Goal: Navigation & Orientation: Understand site structure

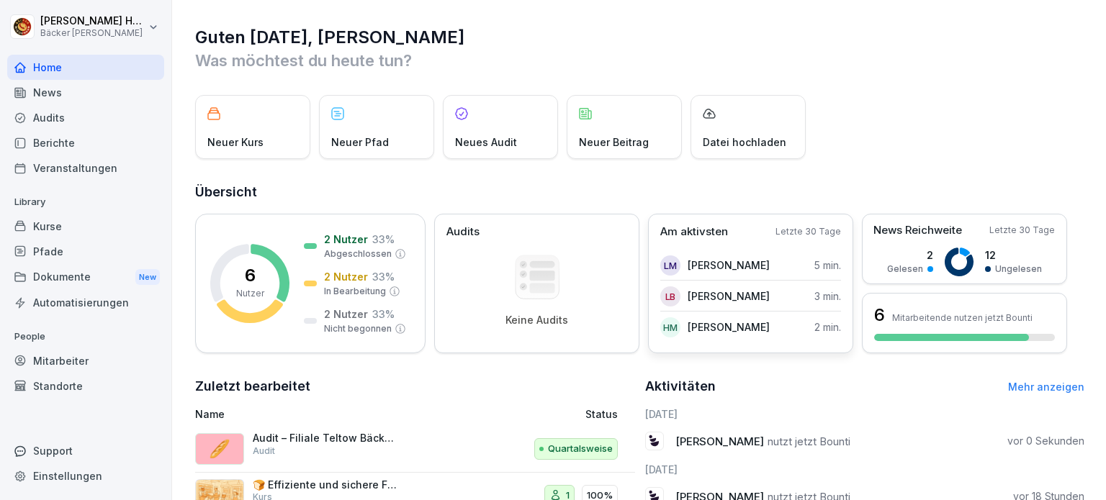
click at [820, 231] on p "Letzte 30 Tage" at bounding box center [808, 231] width 66 height 13
click at [708, 230] on p "Am aktivsten" at bounding box center [694, 232] width 68 height 17
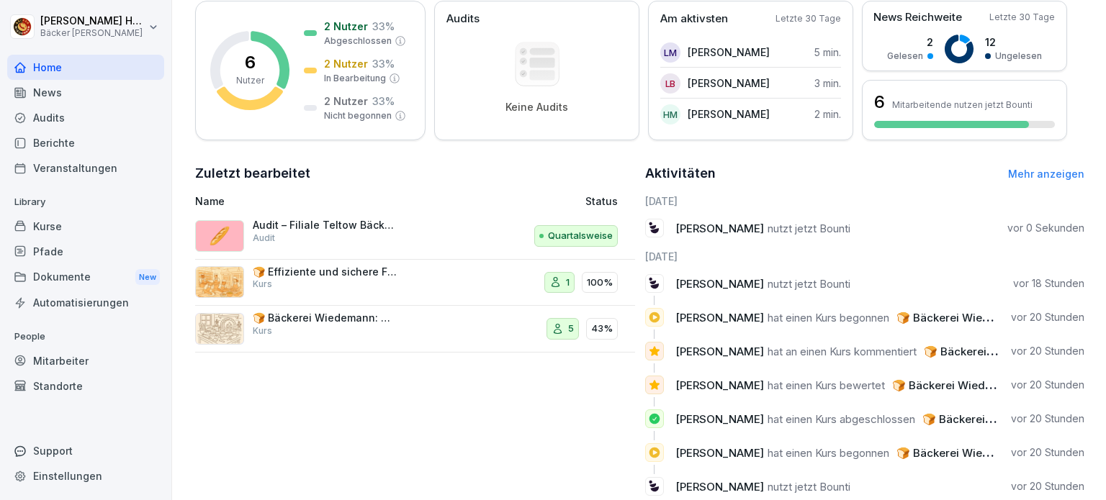
scroll to position [216, 0]
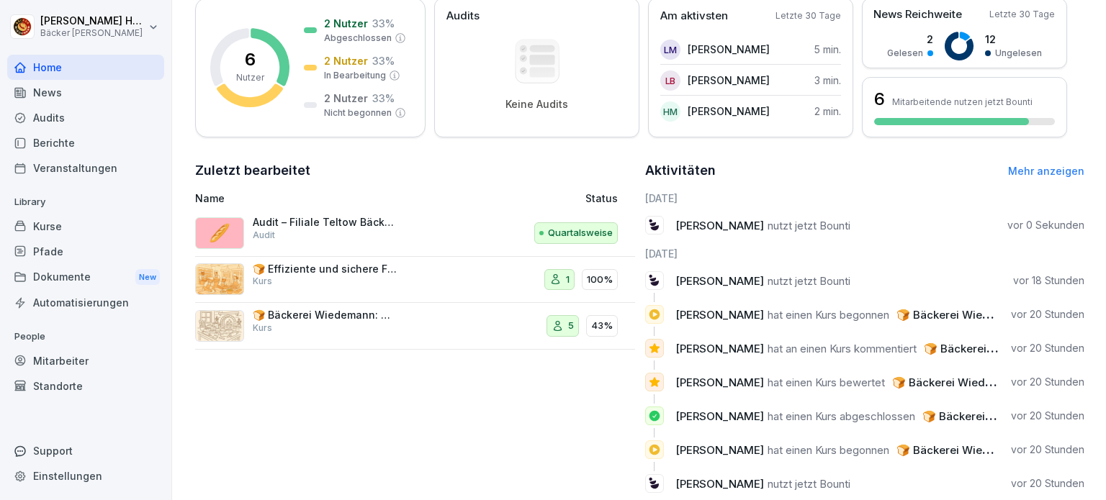
click at [346, 222] on p "Audit – Filiale Teltow Bäckerei Wiedemann" at bounding box center [325, 222] width 144 height 13
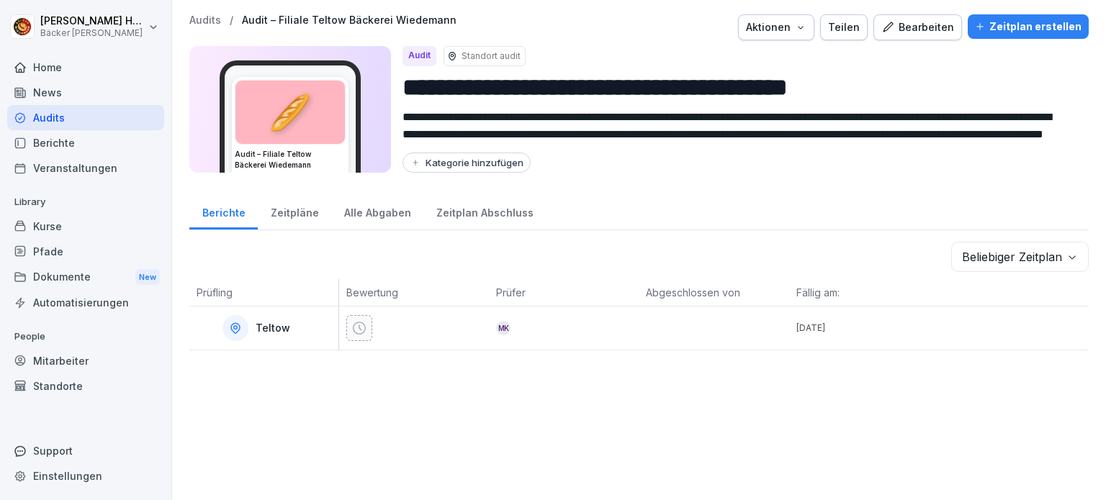
click at [97, 104] on div "News" at bounding box center [85, 92] width 157 height 25
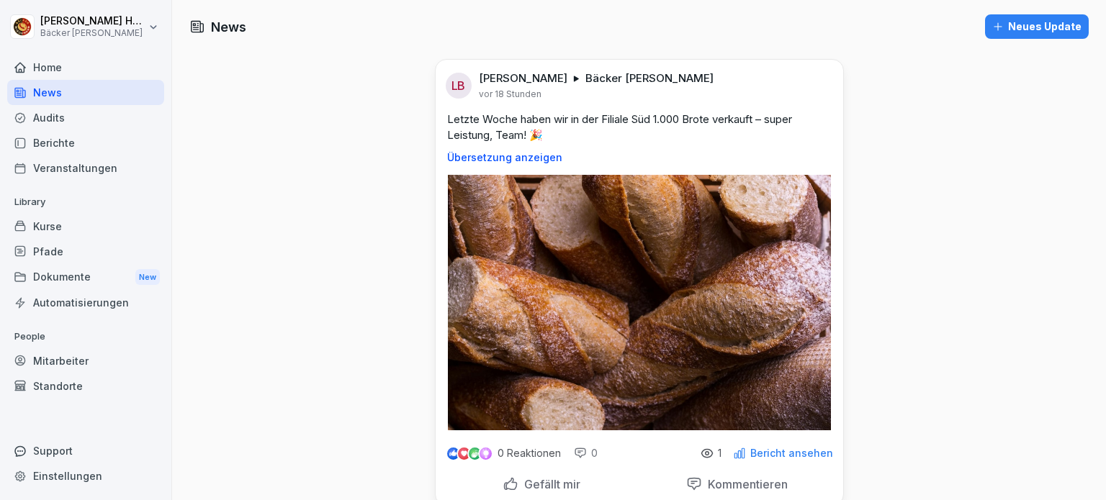
click at [455, 89] on div "LB" at bounding box center [459, 86] width 26 height 26
click at [47, 66] on div "Home" at bounding box center [85, 67] width 157 height 25
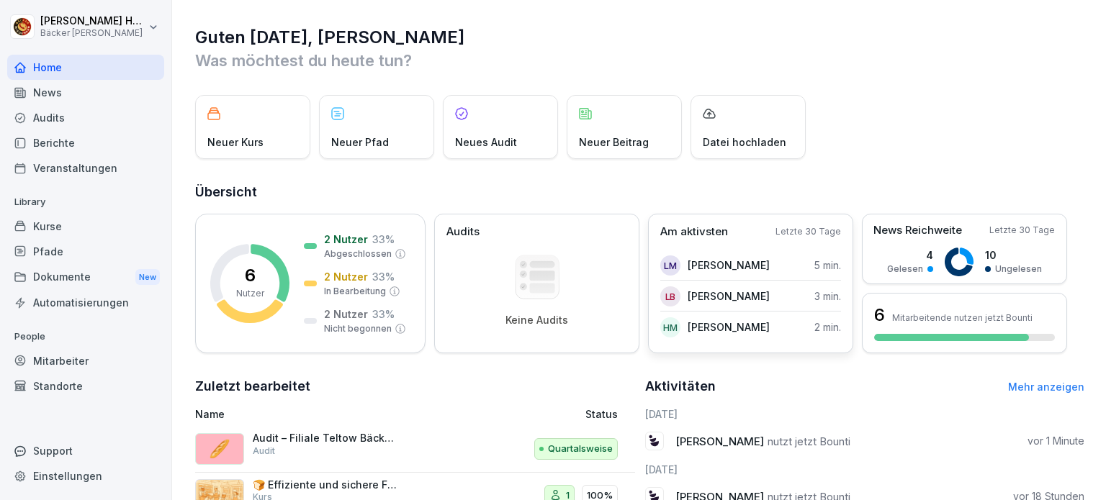
click at [723, 263] on p "[PERSON_NAME]" at bounding box center [729, 265] width 82 height 15
click at [703, 319] on div "HM Hans Mucker" at bounding box center [714, 327] width 109 height 20
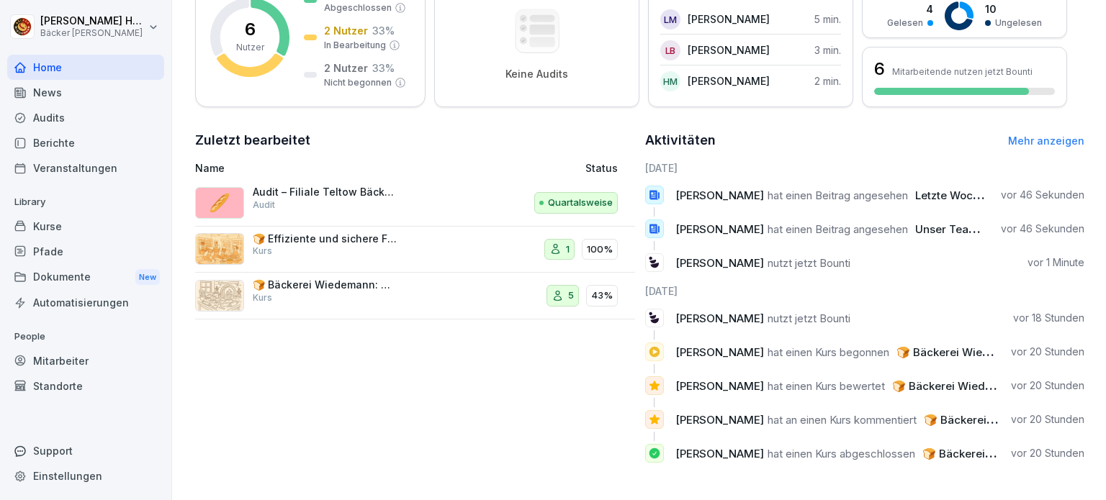
scroll to position [256, 0]
click at [749, 258] on span "[PERSON_NAME]" at bounding box center [719, 263] width 89 height 14
click at [371, 237] on div "🍞 Effiziente und sichere Führung von Backbetrieben Kurs" at bounding box center [325, 246] width 144 height 26
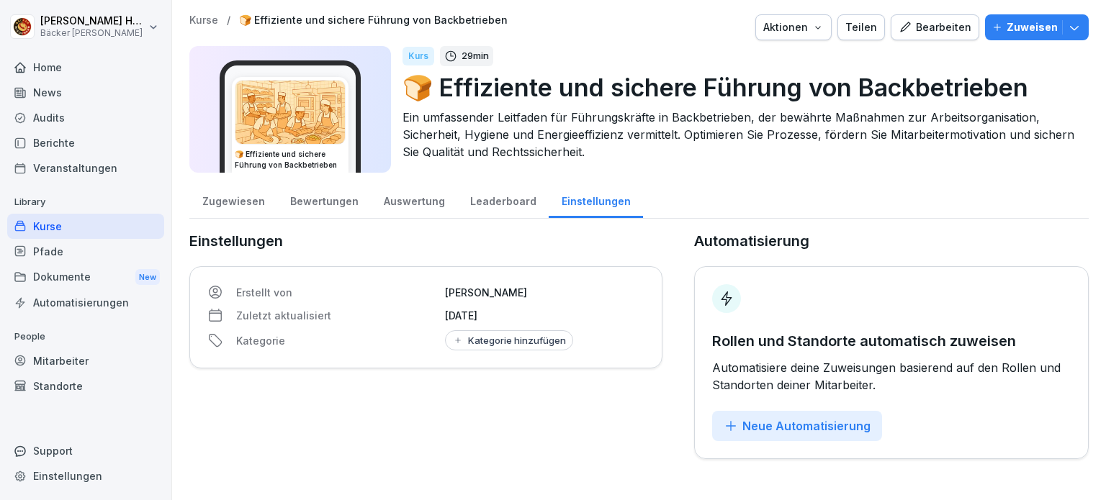
click at [510, 205] on div "Leaderboard" at bounding box center [502, 199] width 91 height 37
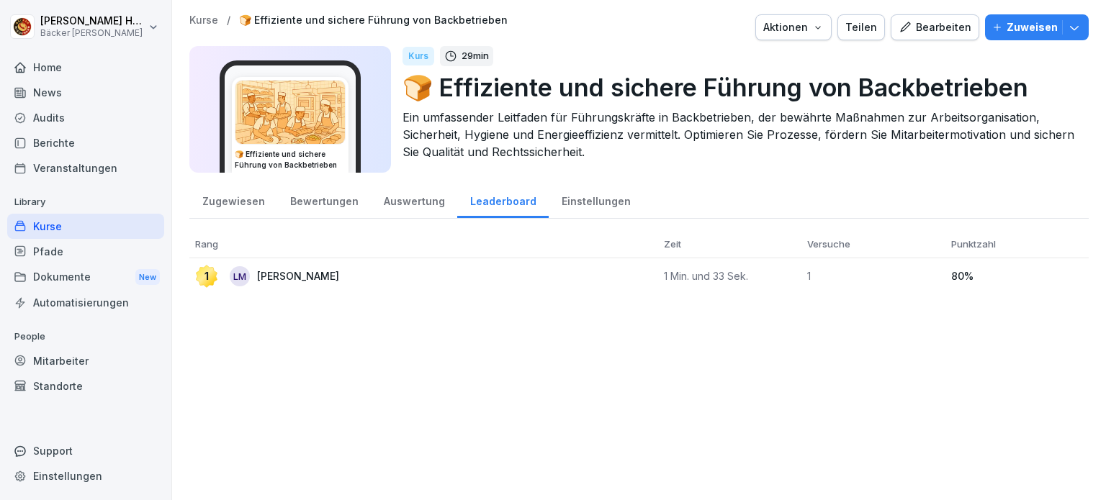
click at [410, 204] on div "Auswertung" at bounding box center [414, 199] width 86 height 37
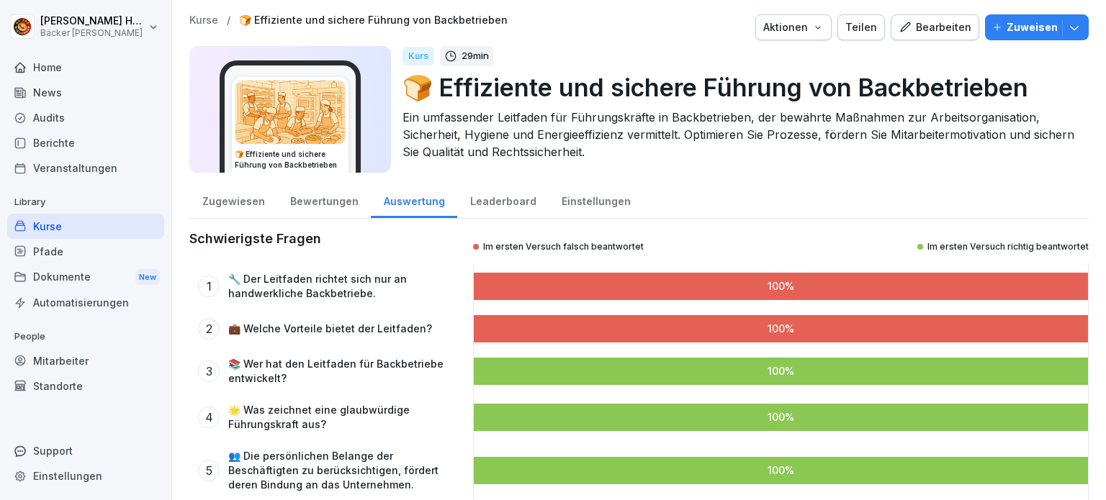
click at [313, 197] on div "Bewertungen" at bounding box center [324, 199] width 94 height 37
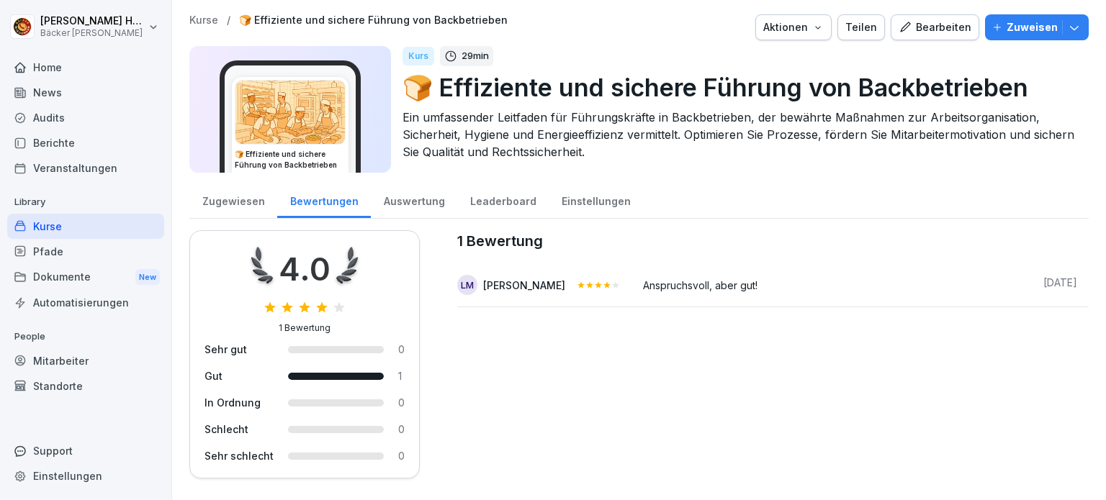
click at [248, 204] on div "Zugewiesen" at bounding box center [233, 199] width 88 height 37
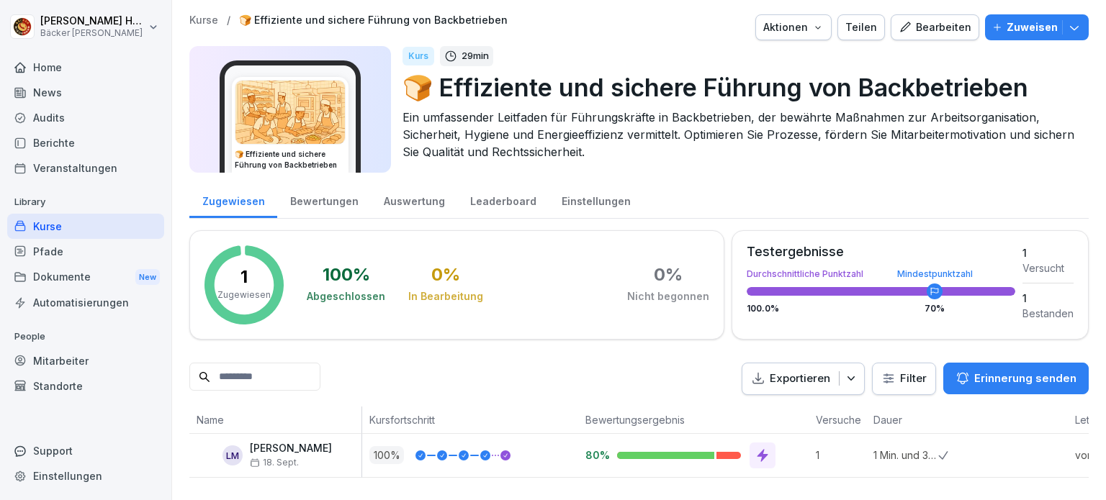
click at [292, 194] on div "Bewertungen" at bounding box center [324, 199] width 94 height 37
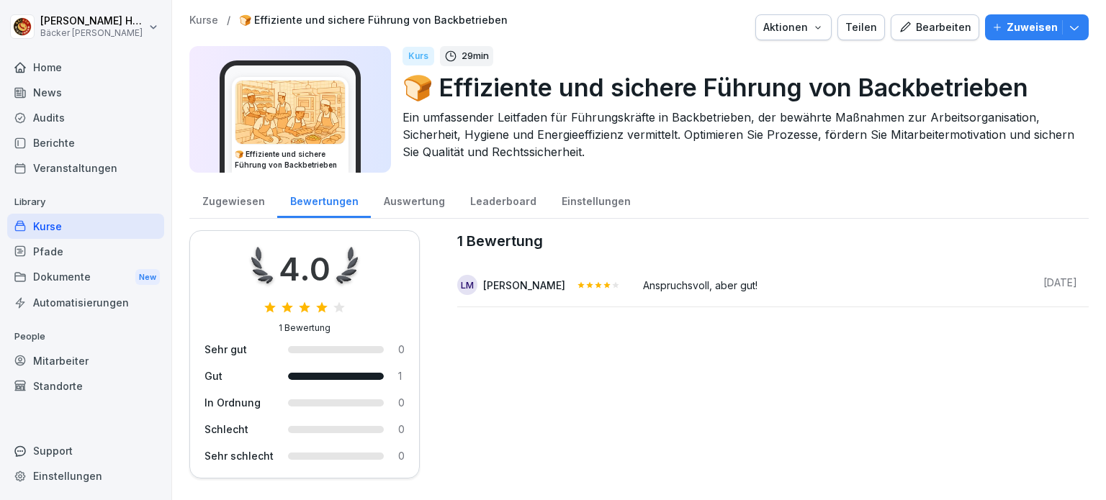
click at [220, 191] on div "Zugewiesen" at bounding box center [233, 199] width 88 height 37
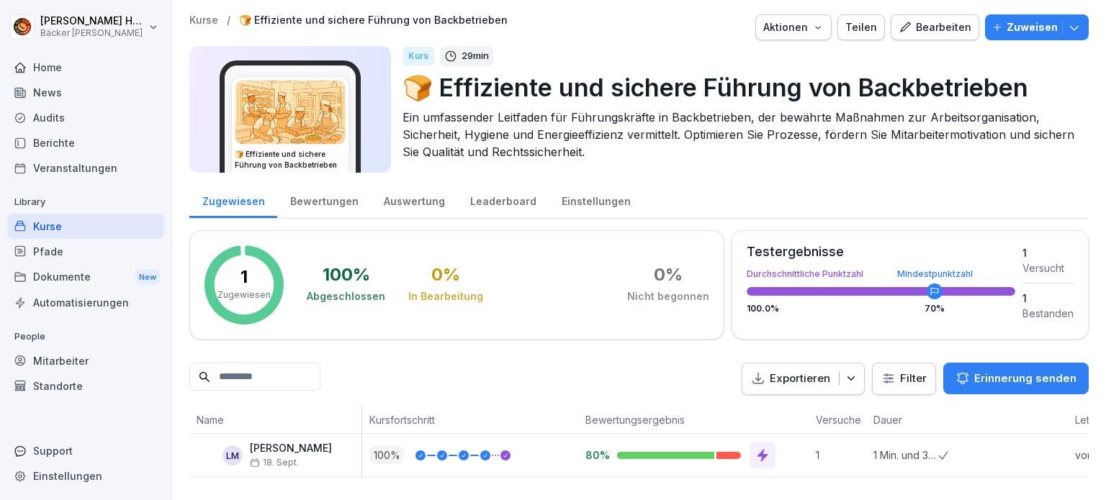
click at [258, 287] on div "1 Zugewiesen" at bounding box center [243, 285] width 53 height 33
click at [136, 243] on div "Pfade" at bounding box center [85, 251] width 157 height 25
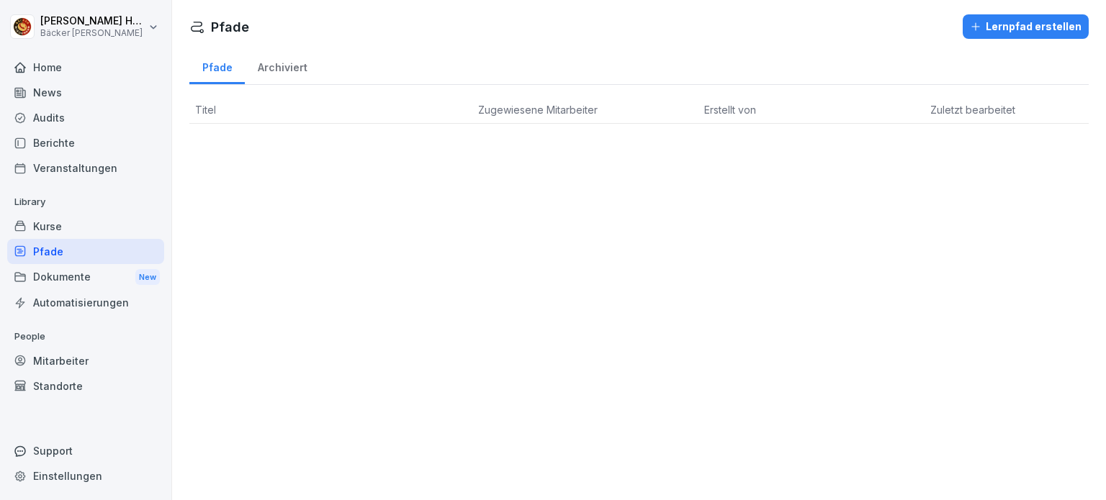
click at [117, 271] on div "Dokumente New" at bounding box center [85, 277] width 157 height 27
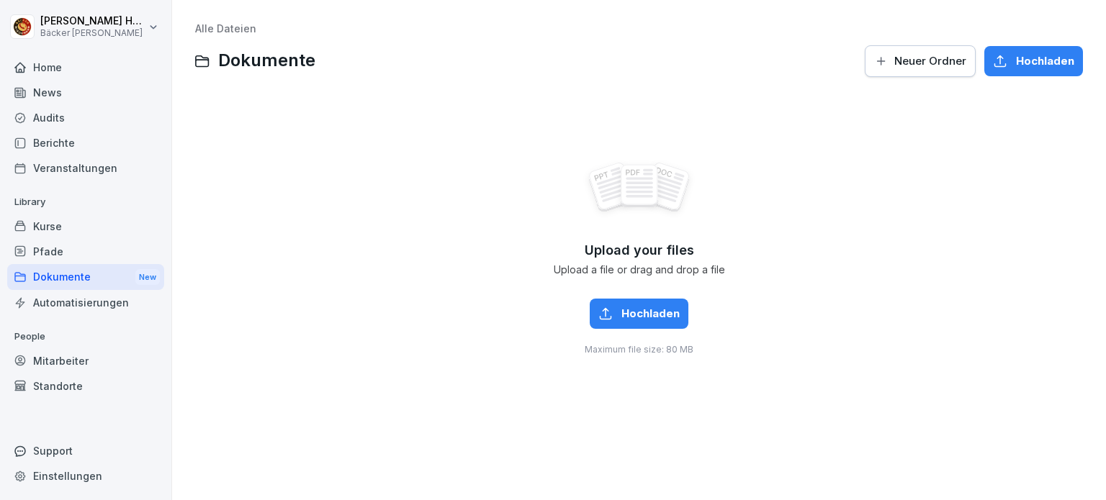
click at [95, 296] on div "Automatisierungen" at bounding box center [85, 302] width 157 height 25
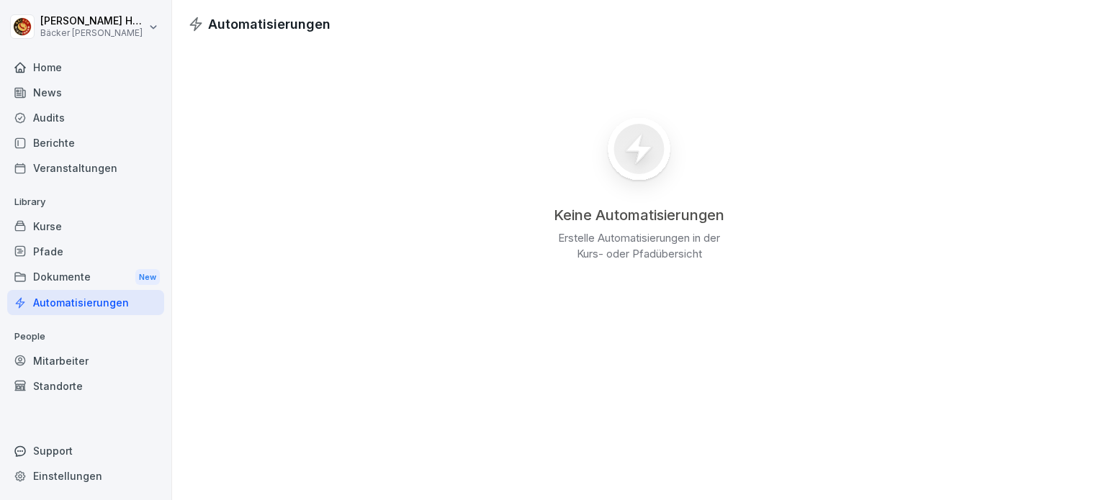
click at [71, 359] on div "Mitarbeiter" at bounding box center [85, 360] width 157 height 25
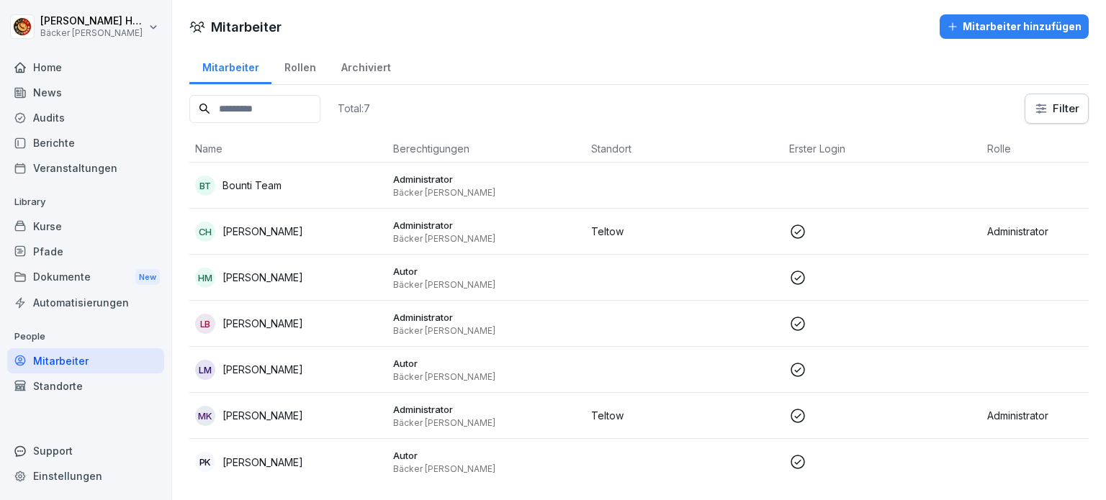
click at [292, 67] on div "Rollen" at bounding box center [299, 66] width 57 height 37
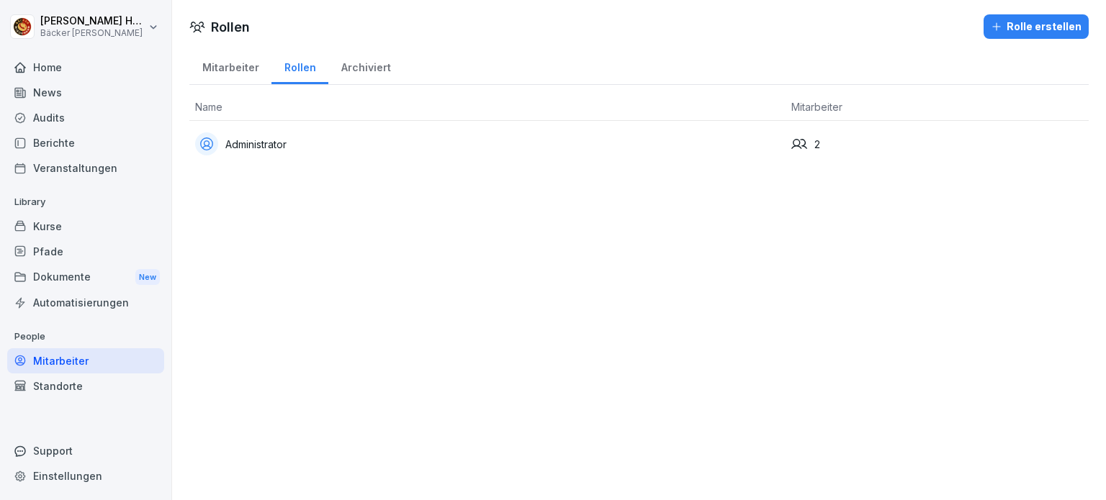
click at [289, 136] on div "Administrator" at bounding box center [487, 143] width 585 height 23
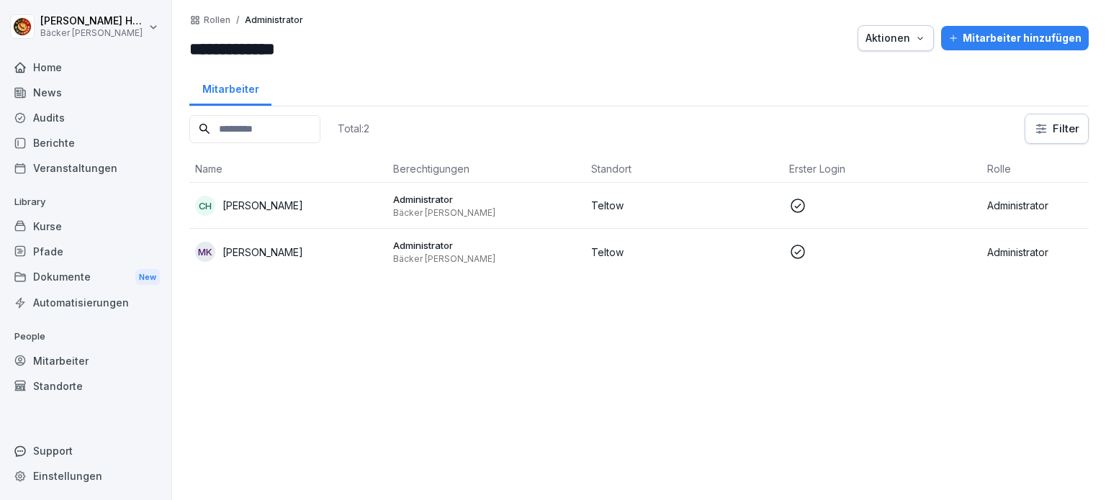
click at [37, 73] on div "Home" at bounding box center [85, 67] width 157 height 25
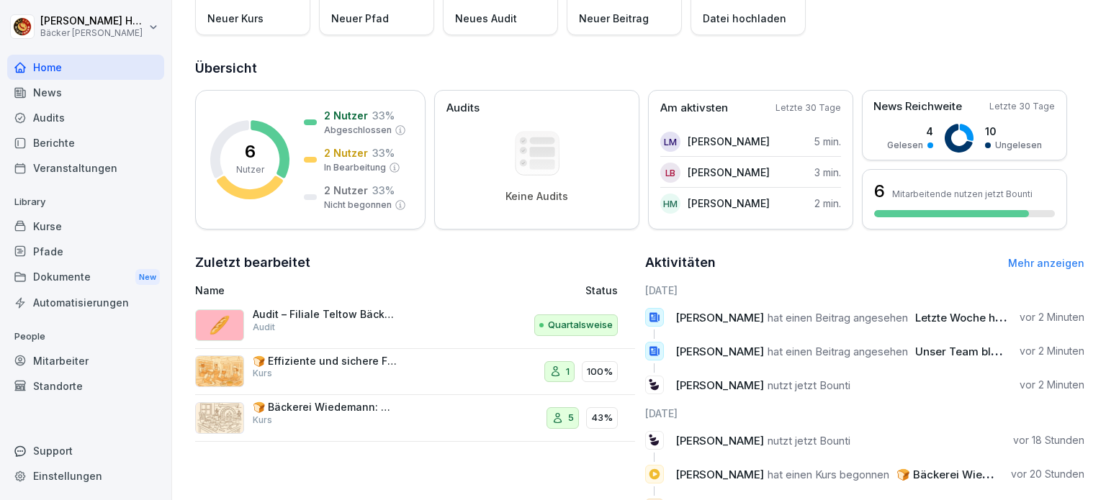
scroll to position [144, 0]
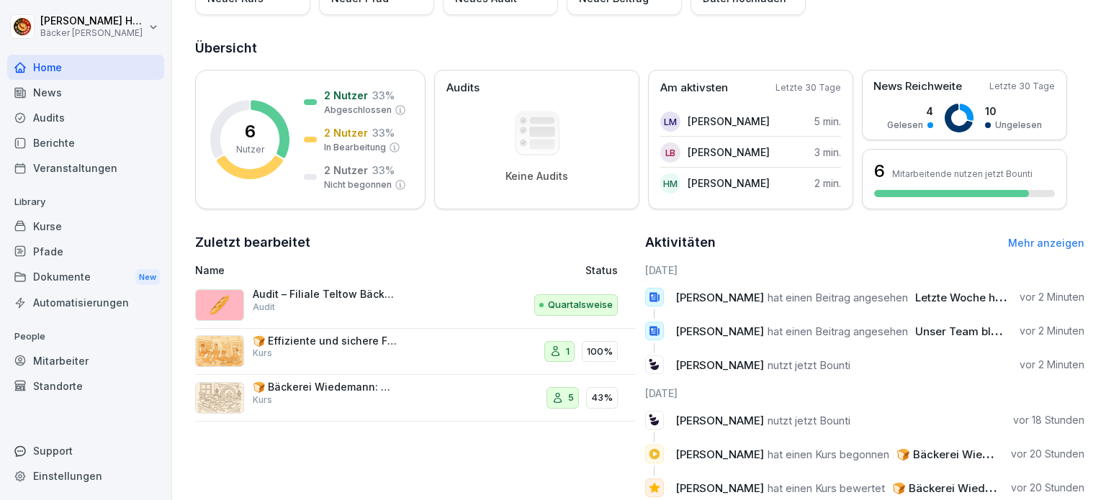
click at [407, 397] on div "🍞 Bäckerei Wiedemann: Geschichte, Handwerk und Werte Kurs" at bounding box center [330, 398] width 270 height 35
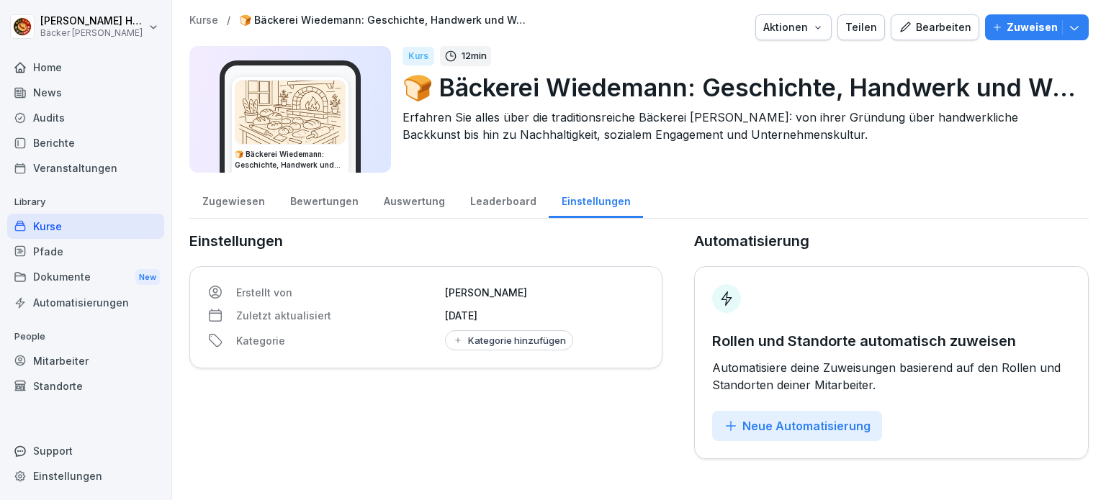
click at [233, 199] on div "Zugewiesen" at bounding box center [233, 199] width 88 height 37
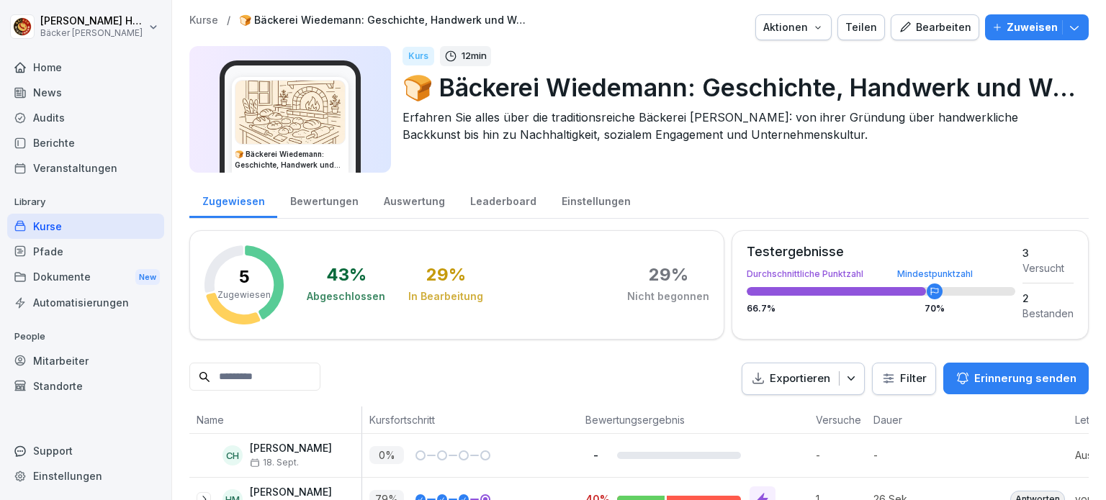
click at [332, 217] on div "Bewertungen" at bounding box center [324, 199] width 94 height 37
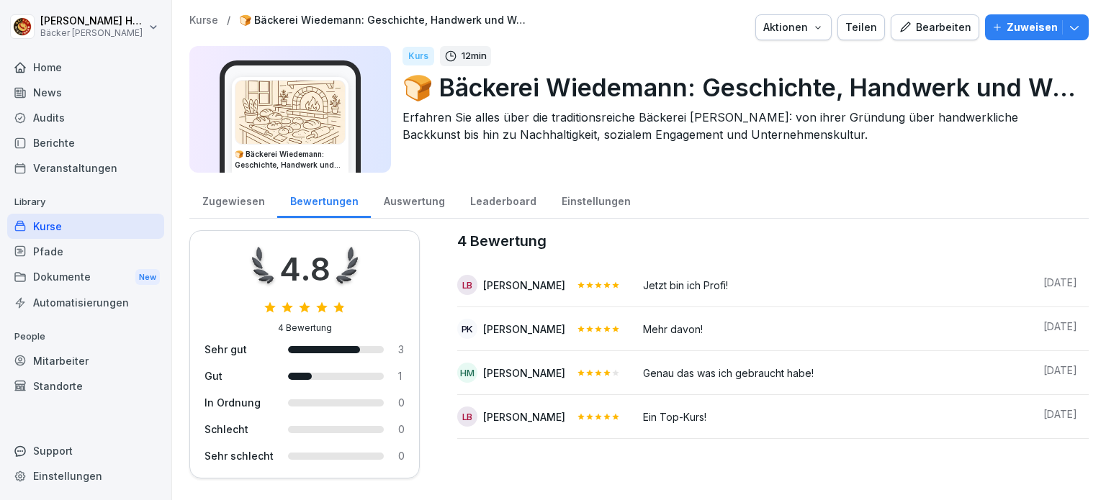
scroll to position [2, 0]
click at [491, 206] on div "Leaderboard" at bounding box center [502, 199] width 91 height 37
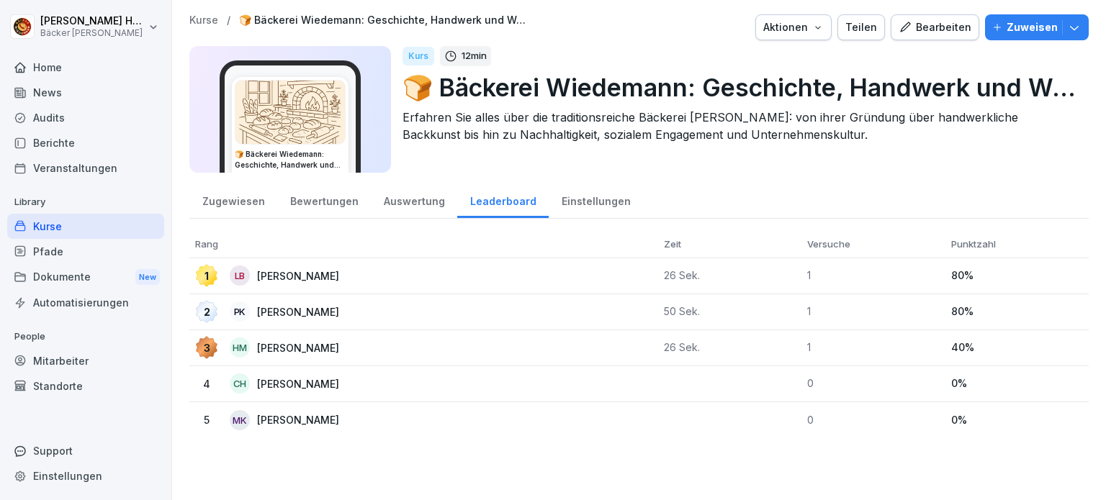
click at [415, 207] on div "Auswertung" at bounding box center [414, 199] width 86 height 37
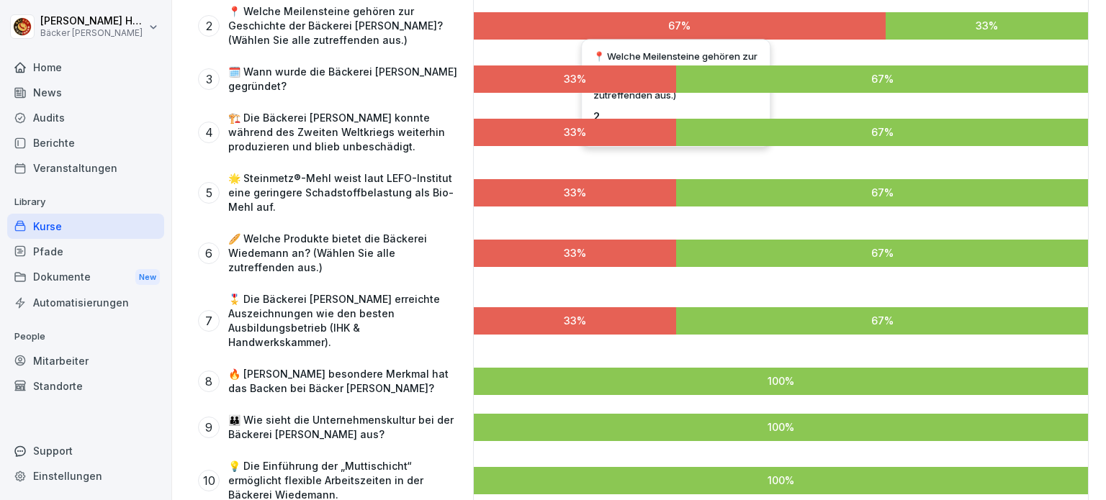
scroll to position [363, 0]
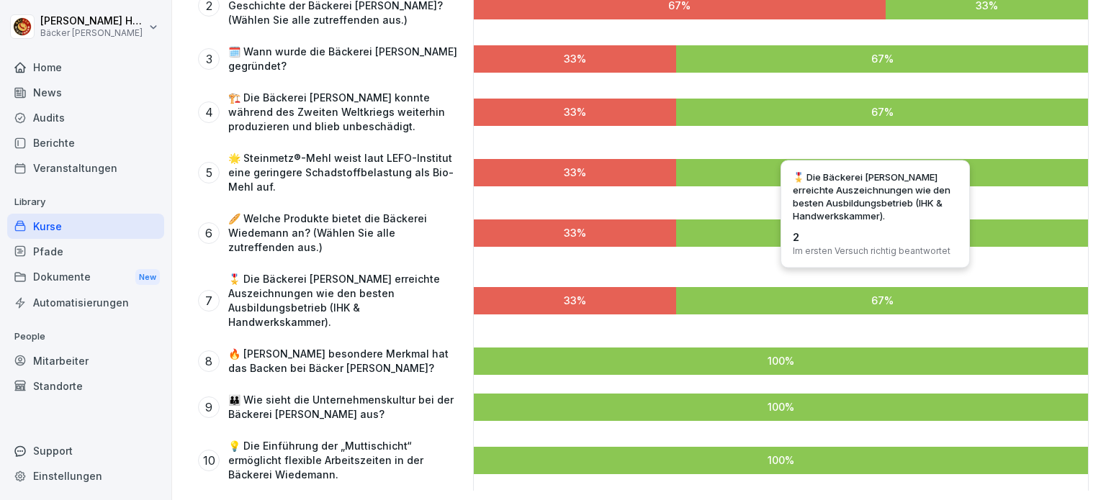
click at [647, 348] on div at bounding box center [781, 361] width 614 height 27
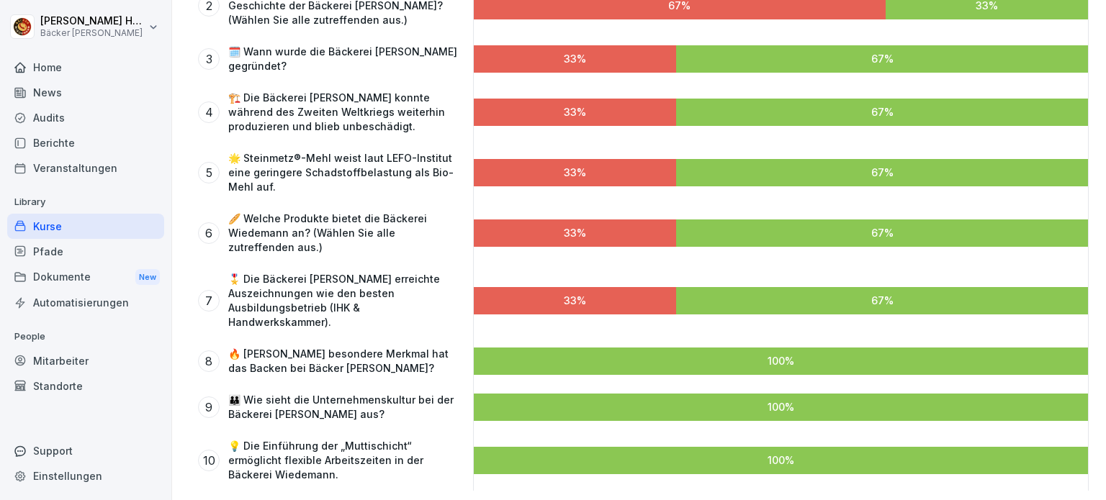
drag, startPoint x: 668, startPoint y: 353, endPoint x: 523, endPoint y: 396, distance: 151.0
click at [667, 355] on div at bounding box center [781, 361] width 614 height 27
click at [325, 365] on div "8 🔥 Welches besondere Merkmal hat das Backen bei Bäcker [PERSON_NAME]?" at bounding box center [327, 361] width 276 height 46
click at [210, 351] on div "8" at bounding box center [209, 362] width 22 height 22
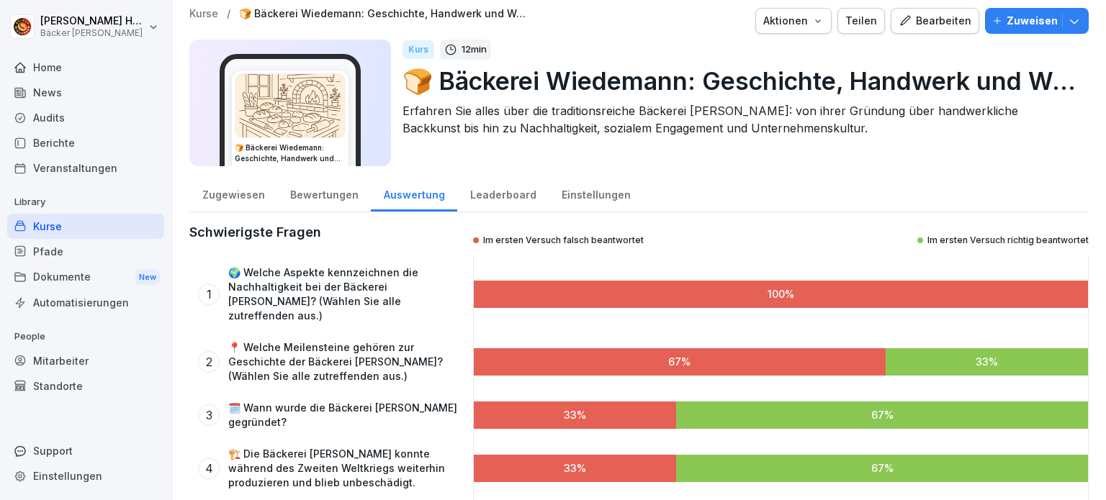
scroll to position [3, 0]
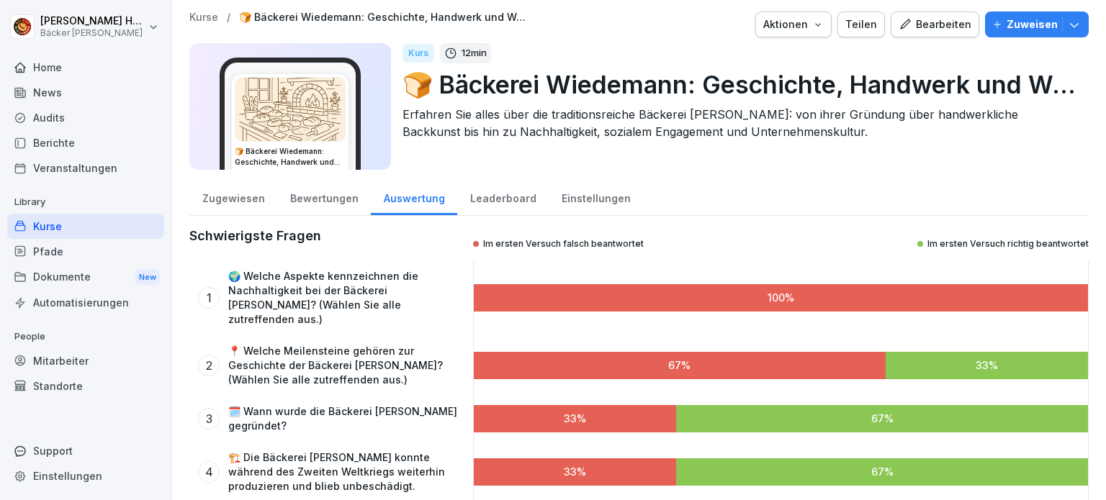
click at [320, 198] on div "Bewertungen" at bounding box center [324, 197] width 94 height 37
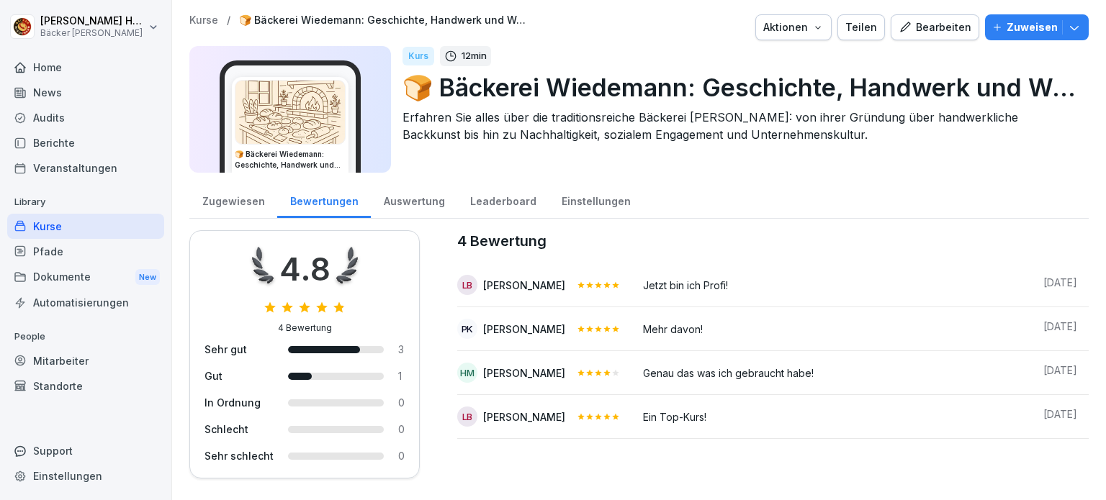
click at [595, 197] on div "Einstellungen" at bounding box center [596, 199] width 94 height 37
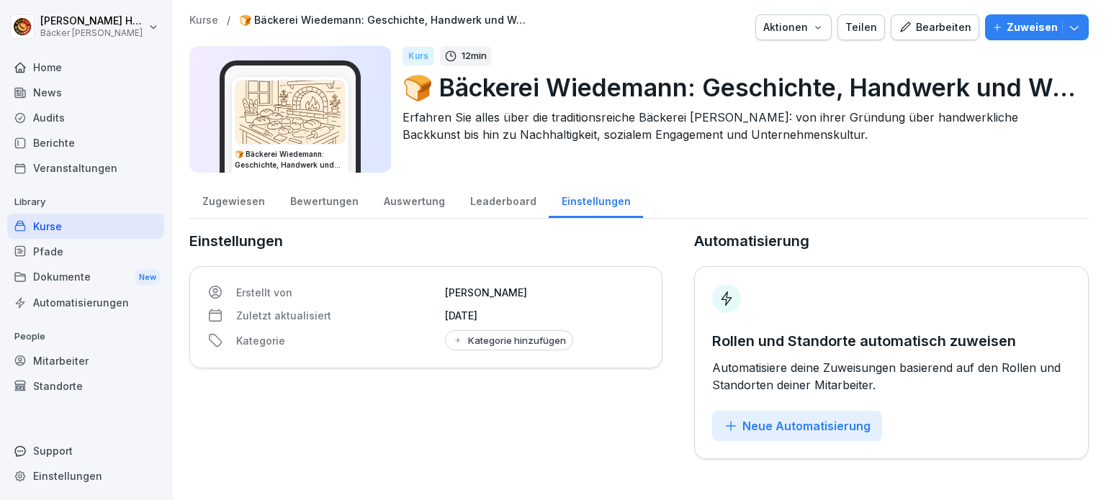
click at [240, 202] on div "Zugewiesen" at bounding box center [233, 199] width 88 height 37
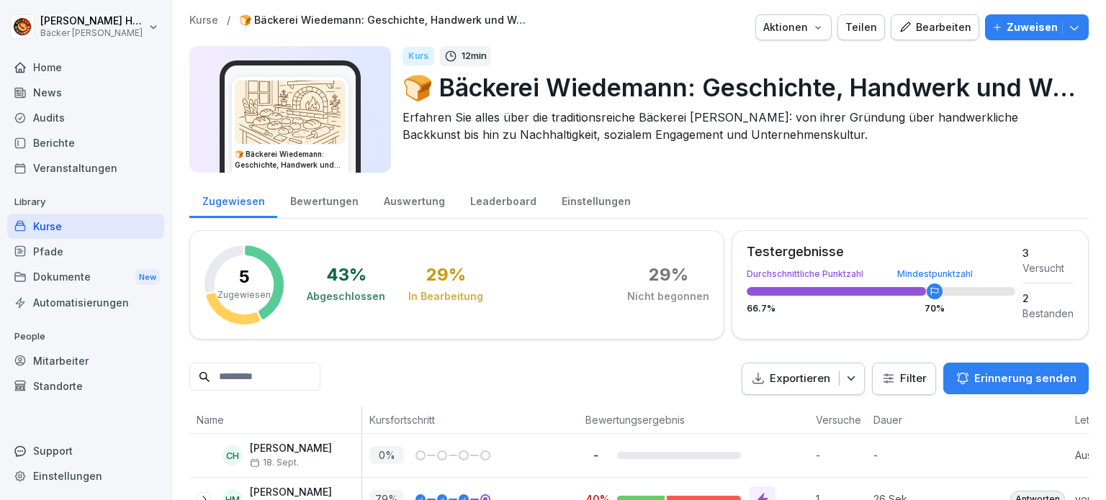
click at [101, 94] on div "News" at bounding box center [85, 92] width 157 height 25
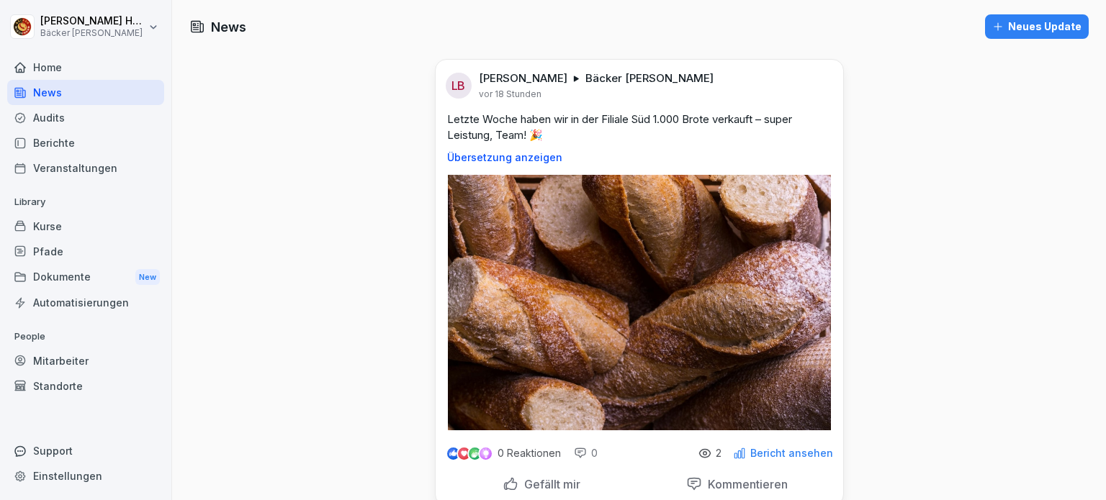
click at [96, 120] on div "Audits" at bounding box center [85, 117] width 157 height 25
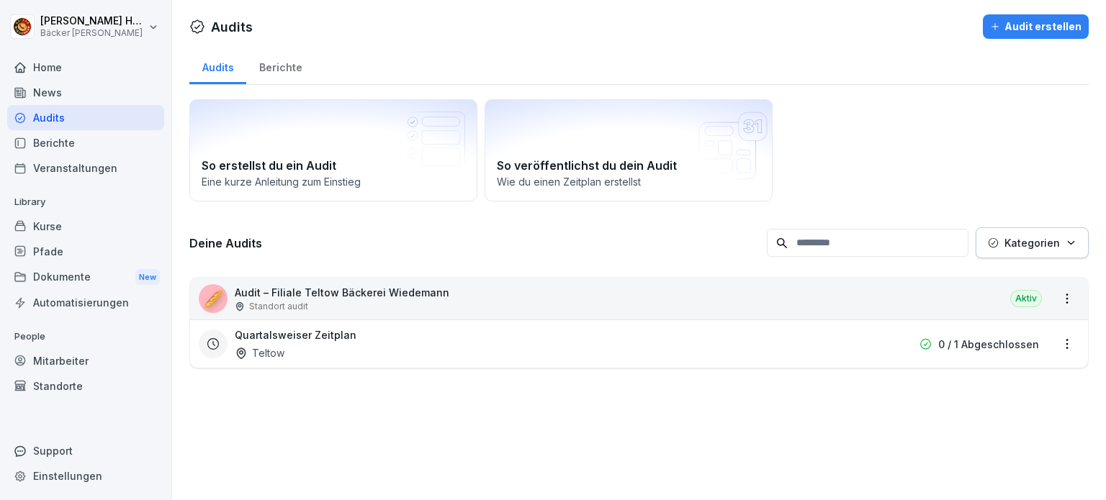
click at [89, 136] on div "Berichte" at bounding box center [85, 142] width 157 height 25
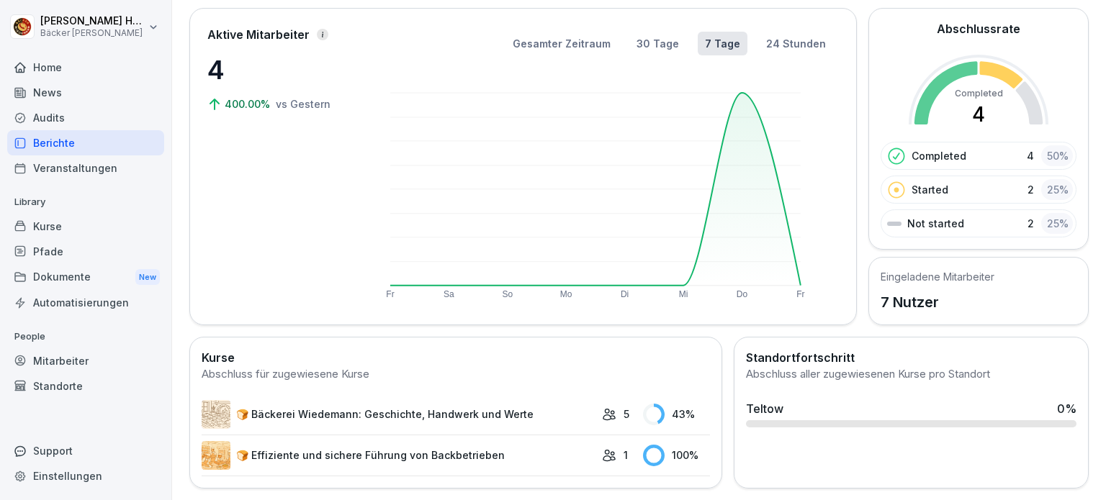
scroll to position [89, 0]
